Goal: Task Accomplishment & Management: Complete application form

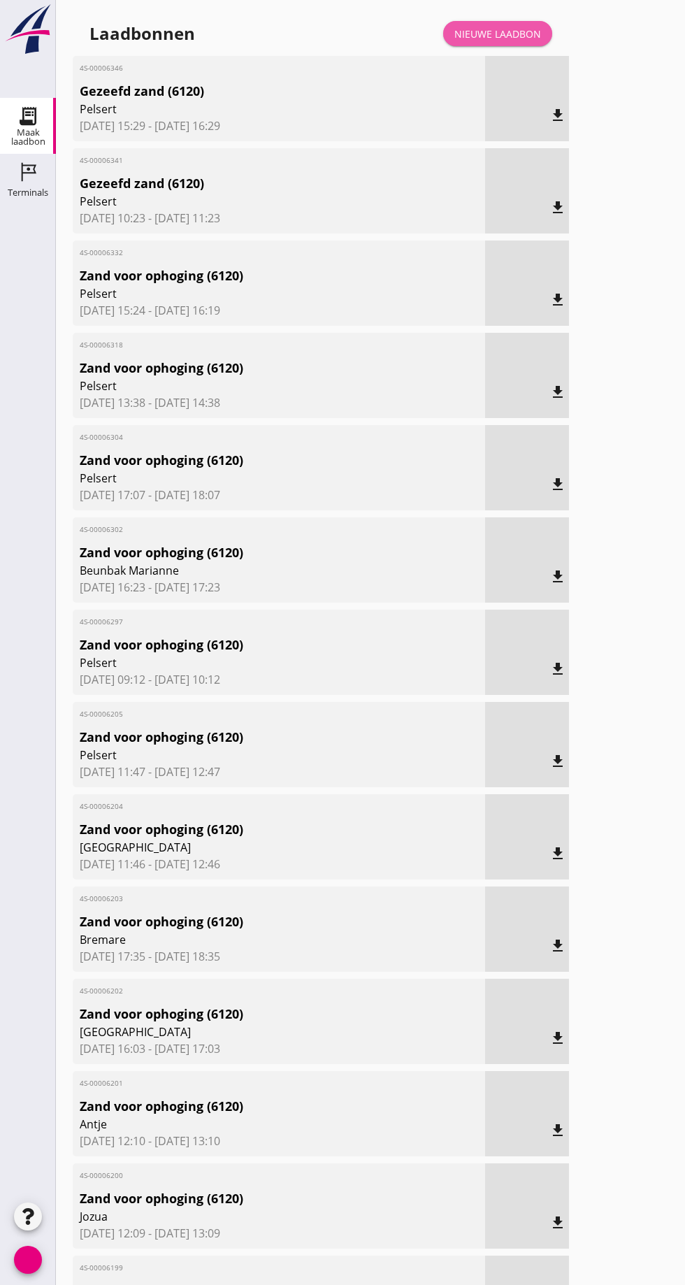
click at [514, 41] on link "Nieuwe laadbon" at bounding box center [497, 33] width 109 height 25
